Goal: Task Accomplishment & Management: Complete application form

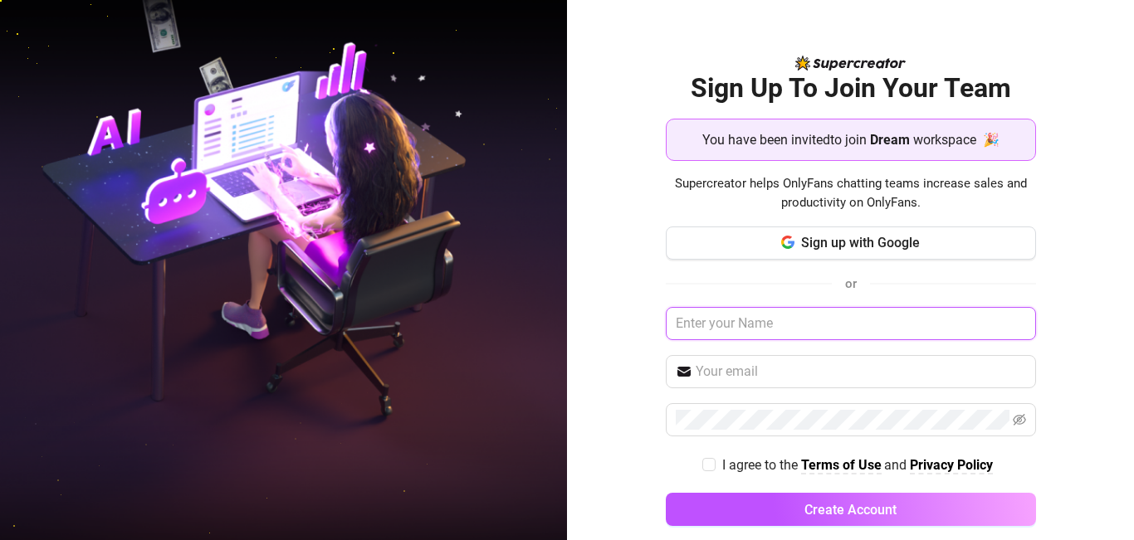
click at [818, 324] on input "text" at bounding box center [851, 323] width 370 height 33
type input "n"
click at [720, 371] on input "text" at bounding box center [860, 372] width 330 height 20
type input "maealvarez290@gmail.com"
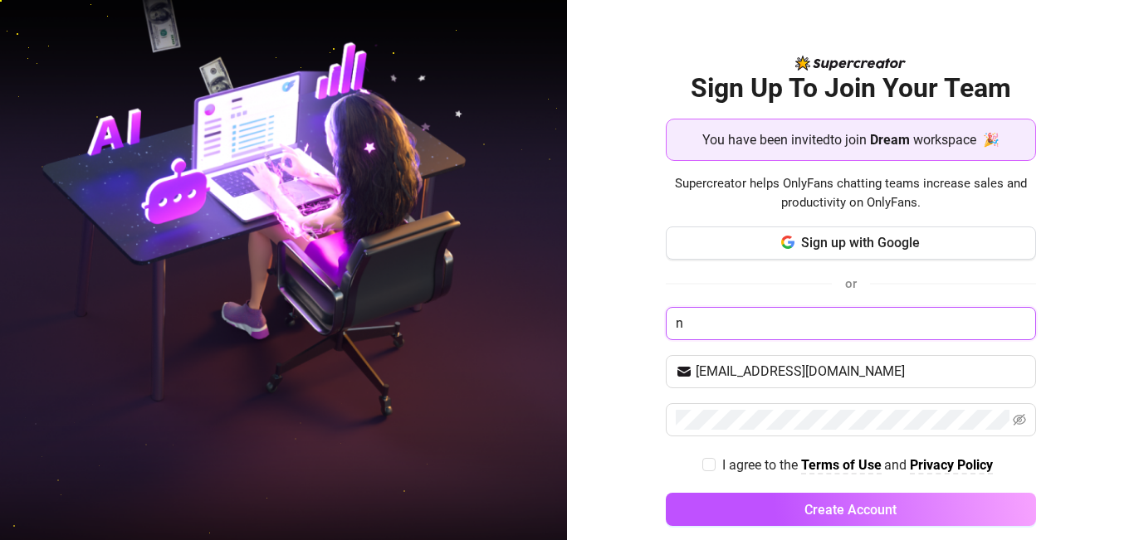
click at [808, 322] on input "n" at bounding box center [851, 323] width 370 height 33
drag, startPoint x: 808, startPoint y: 322, endPoint x: 607, endPoint y: 324, distance: 201.7
click at [612, 323] on div "Sign Up To Join Your Team You have been invited to join Dream workspace 🎉 Super…" at bounding box center [850, 270] width 567 height 540
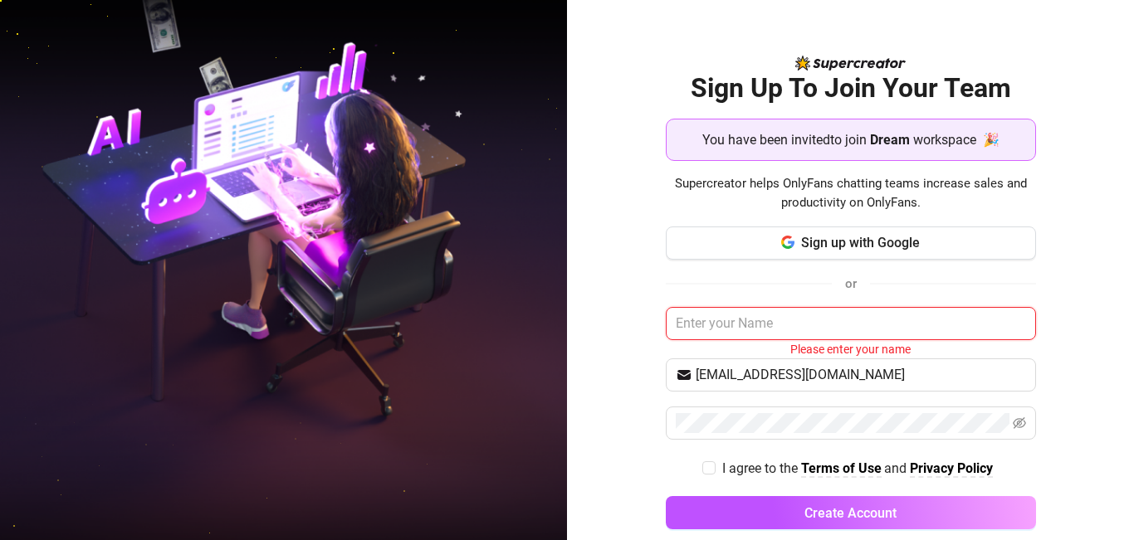
type input "m"
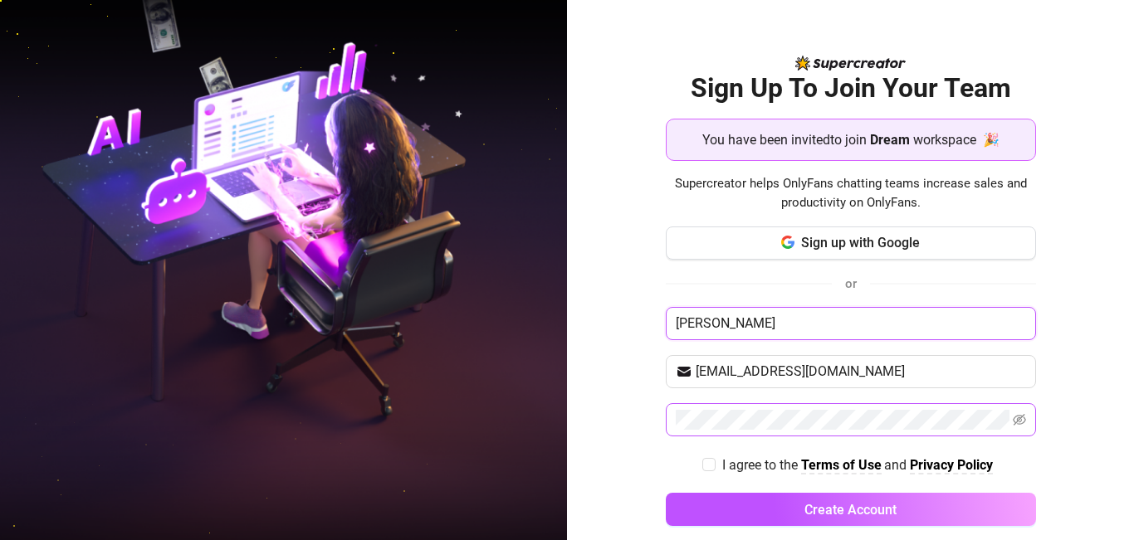
type input "Mae Alvarez"
click at [1012, 419] on icon "eye-invisible" at bounding box center [1018, 420] width 13 height 12
click at [704, 462] on span at bounding box center [708, 464] width 13 height 13
click at [704, 462] on input "I agree to the Terms of Use and Privacy Policy" at bounding box center [708, 464] width 12 height 12
checkbox input "true"
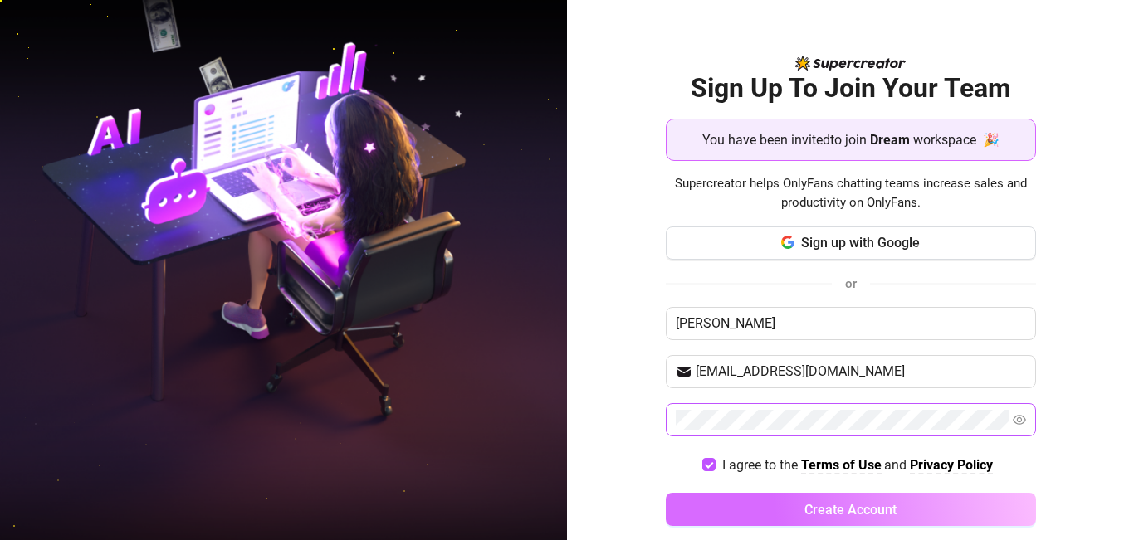
click at [773, 514] on button "Create Account" at bounding box center [851, 509] width 370 height 33
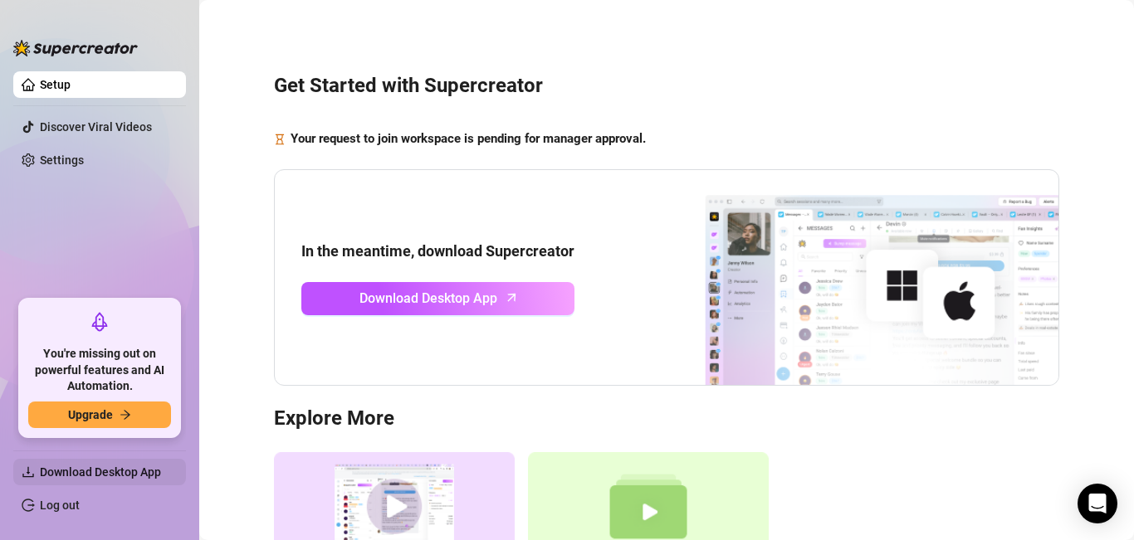
click at [128, 475] on span "Download Desktop App" at bounding box center [100, 472] width 121 height 13
click at [84, 154] on link "Settings" at bounding box center [62, 160] width 44 height 13
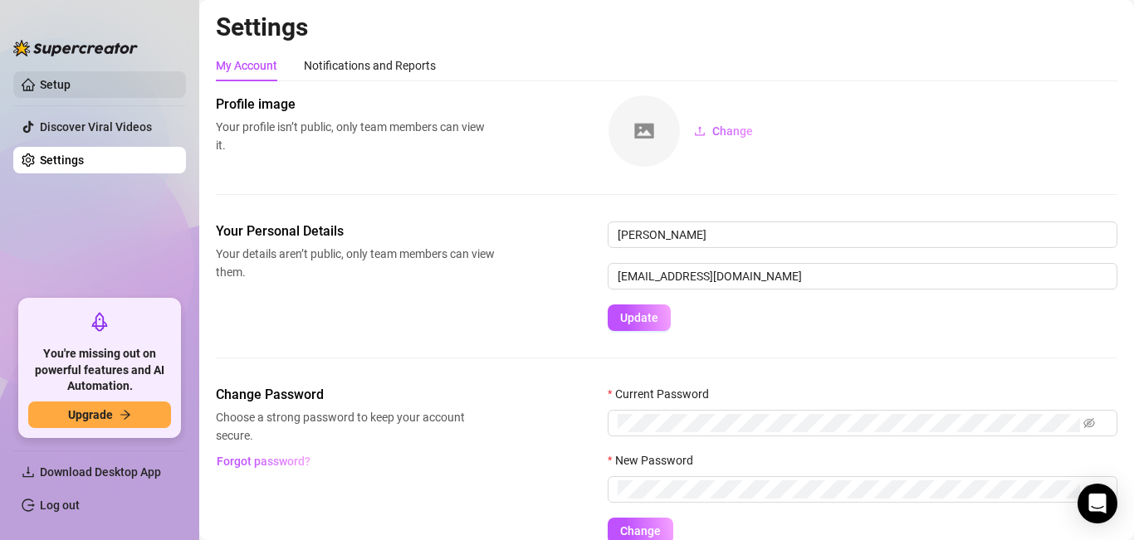
click at [71, 81] on link "Setup" at bounding box center [55, 84] width 31 height 13
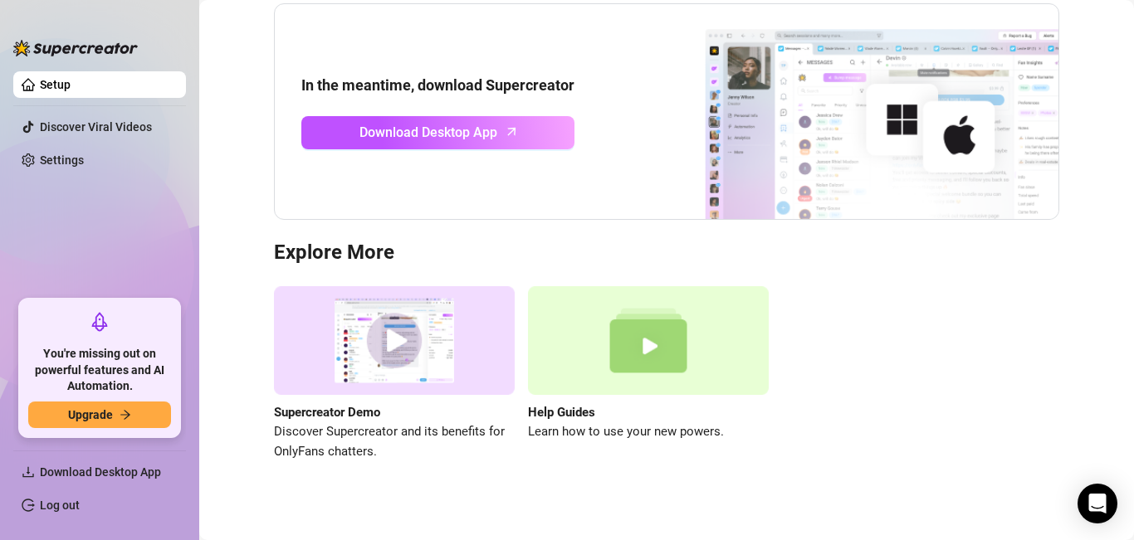
scroll to position [179, 0]
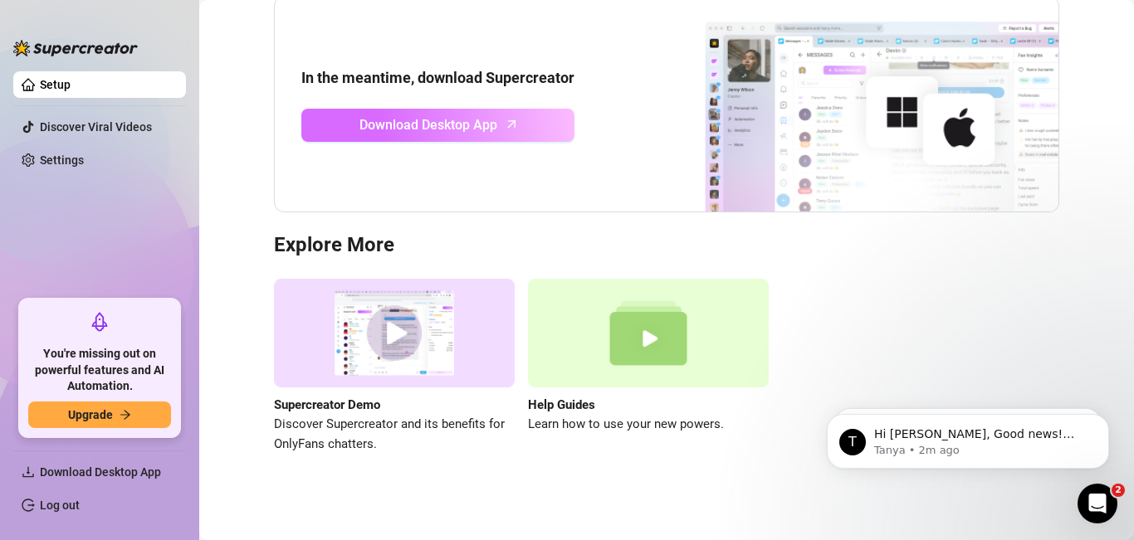
scroll to position [179, 0]
